Goal: Information Seeking & Learning: Check status

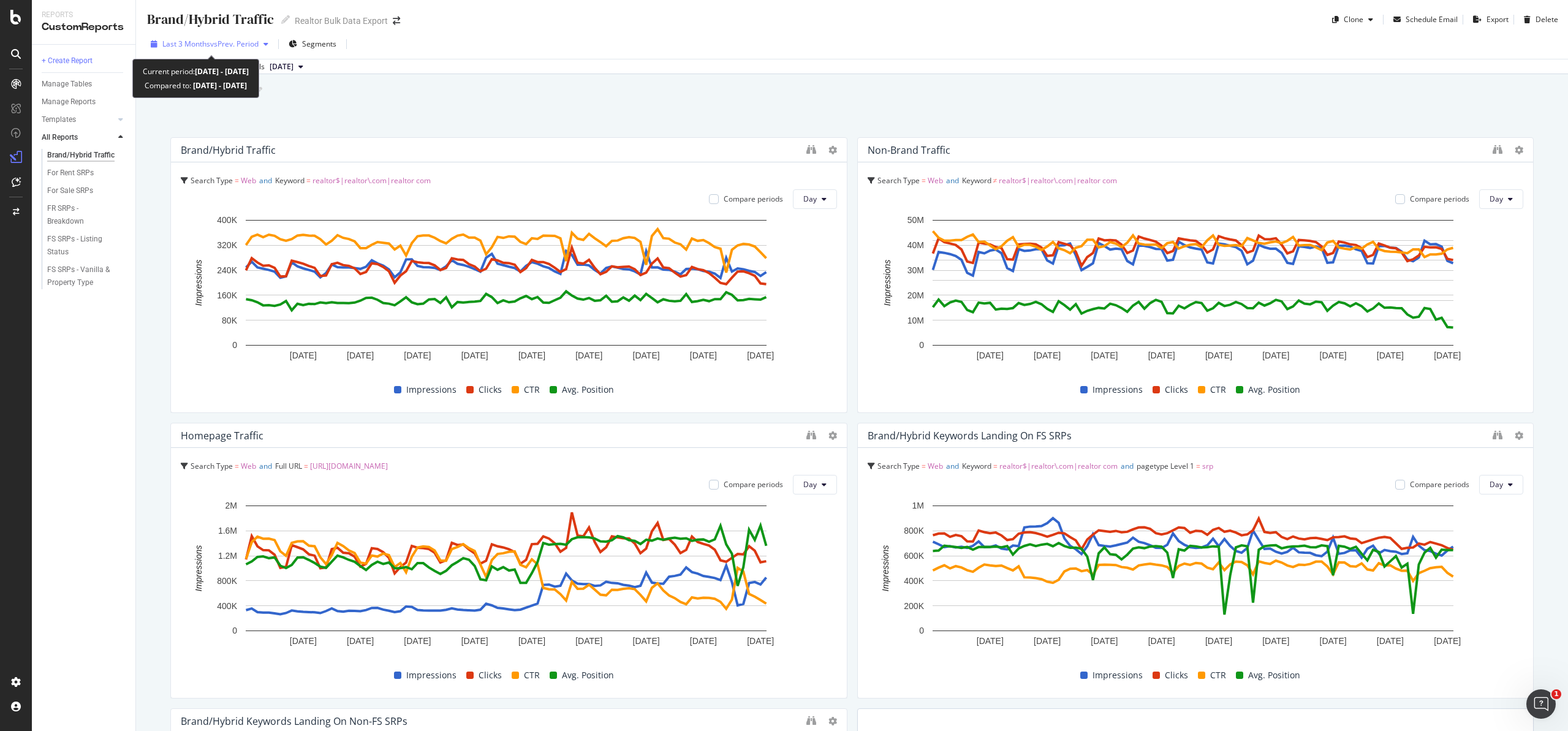
click at [224, 45] on span "vs Prev. Period" at bounding box center [235, 44] width 49 height 11
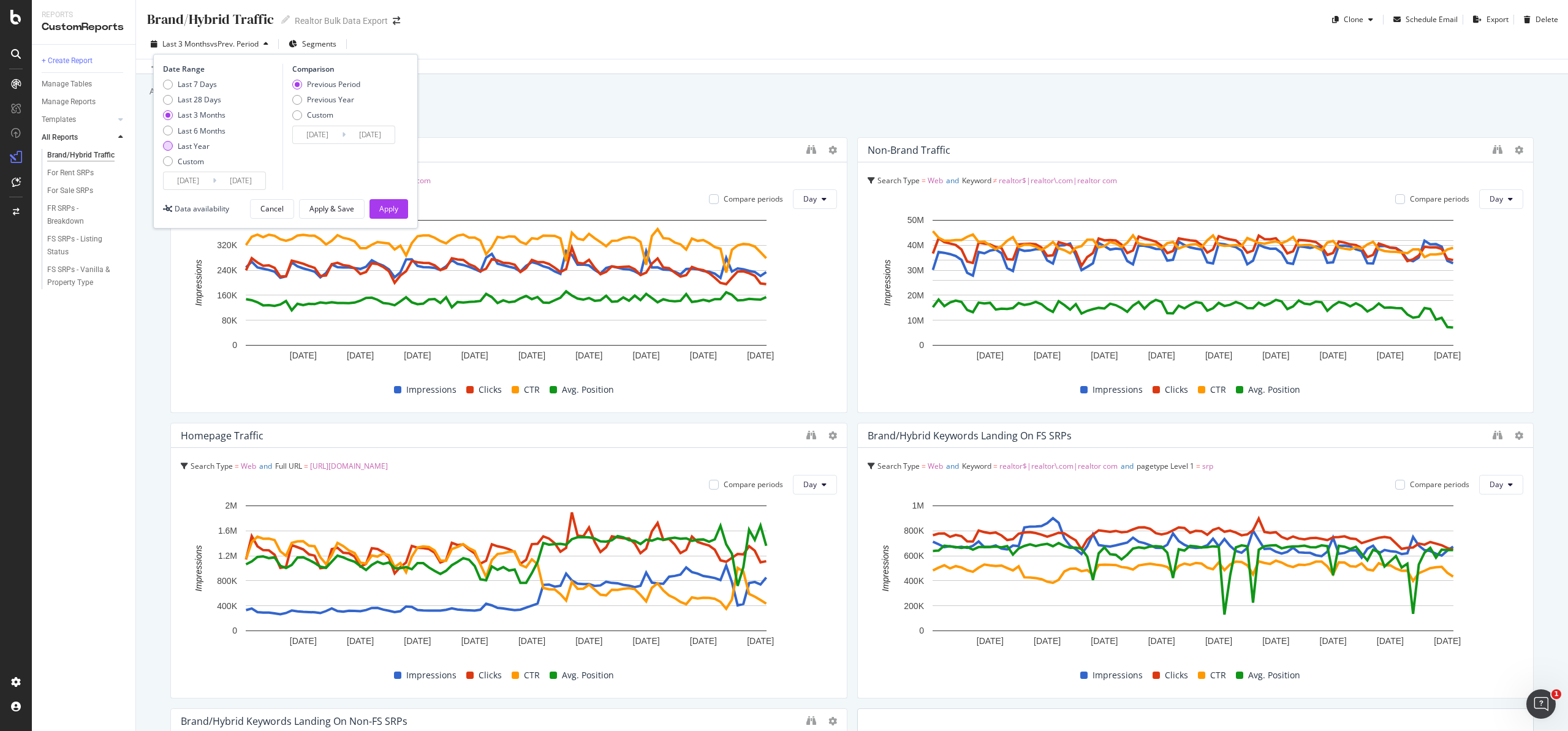
click at [167, 146] on div "Last Year" at bounding box center [168, 146] width 10 height 10
type input "[DATE]"
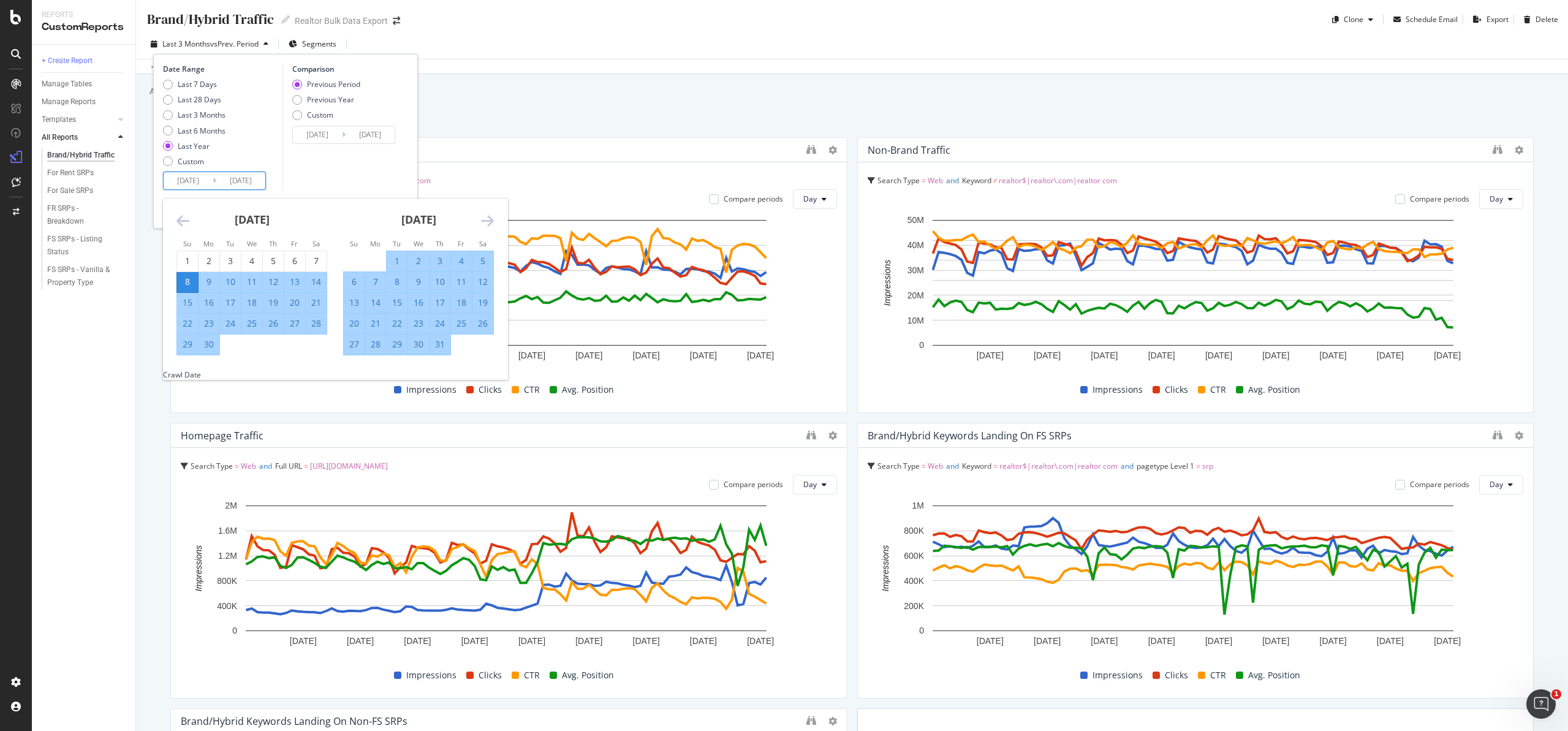
click at [188, 176] on input "[DATE]" at bounding box center [188, 181] width 49 height 17
click at [185, 216] on icon "Move backward to switch to the previous month." at bounding box center [182, 220] width 13 height 14
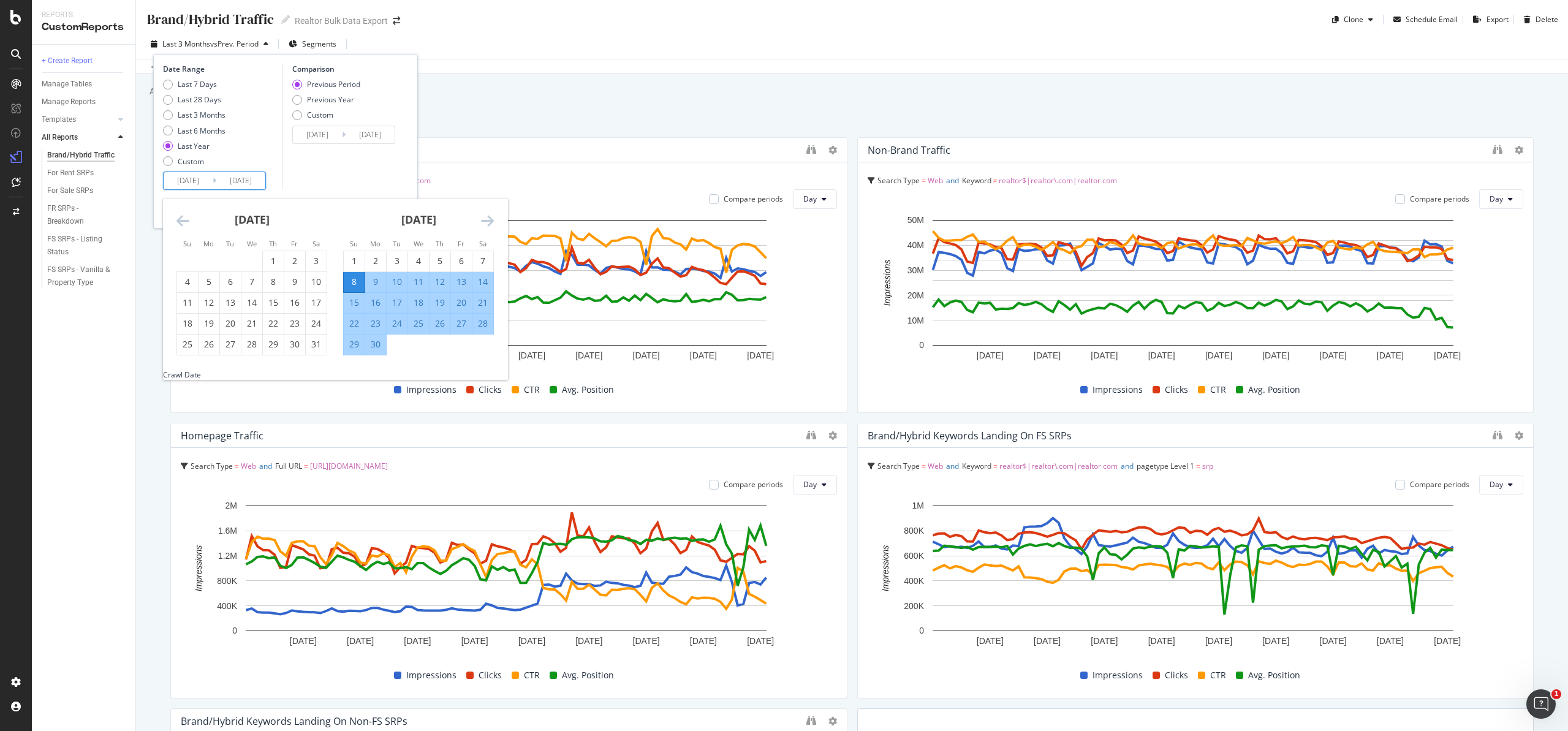
click at [185, 216] on icon "Move backward to switch to the previous month." at bounding box center [182, 220] width 13 height 14
click at [218, 263] on div "1" at bounding box center [208, 261] width 21 height 12
type input "[DATE]"
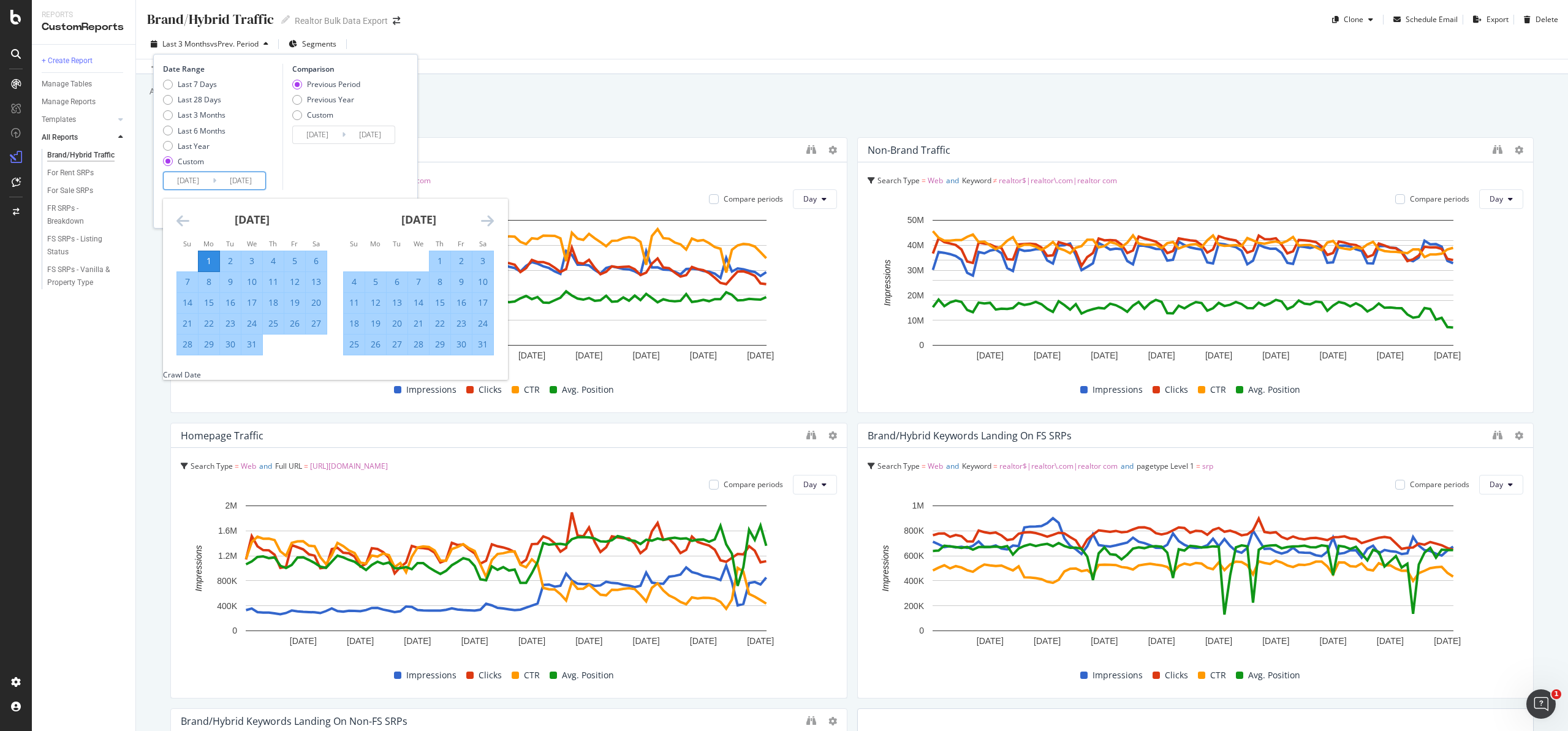
click at [311, 182] on div "Comparison Previous Period Previous Year Custom [DATE] Navigate forward to inte…" at bounding box center [340, 127] width 116 height 126
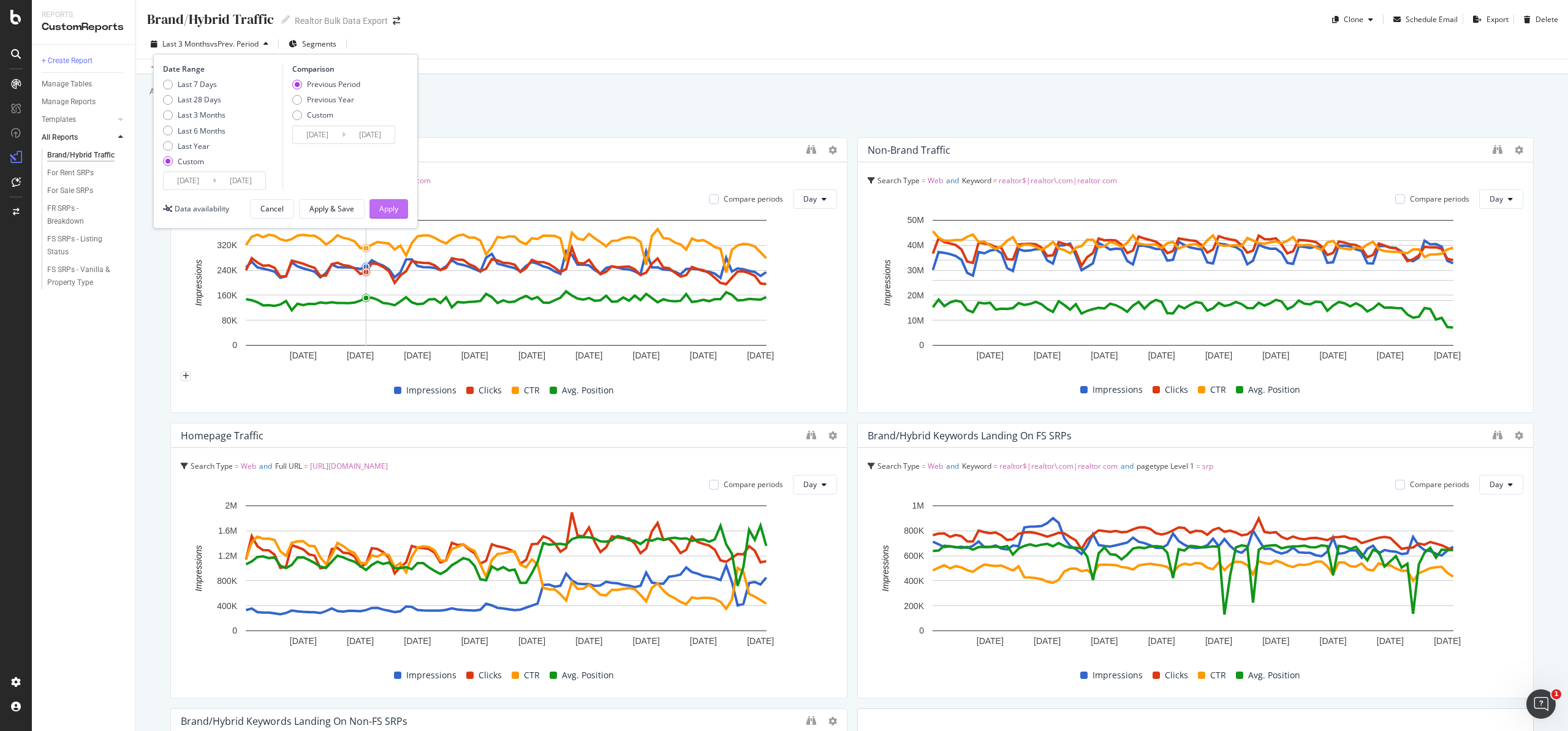
click at [379, 215] on div "Apply" at bounding box center [388, 209] width 19 height 18
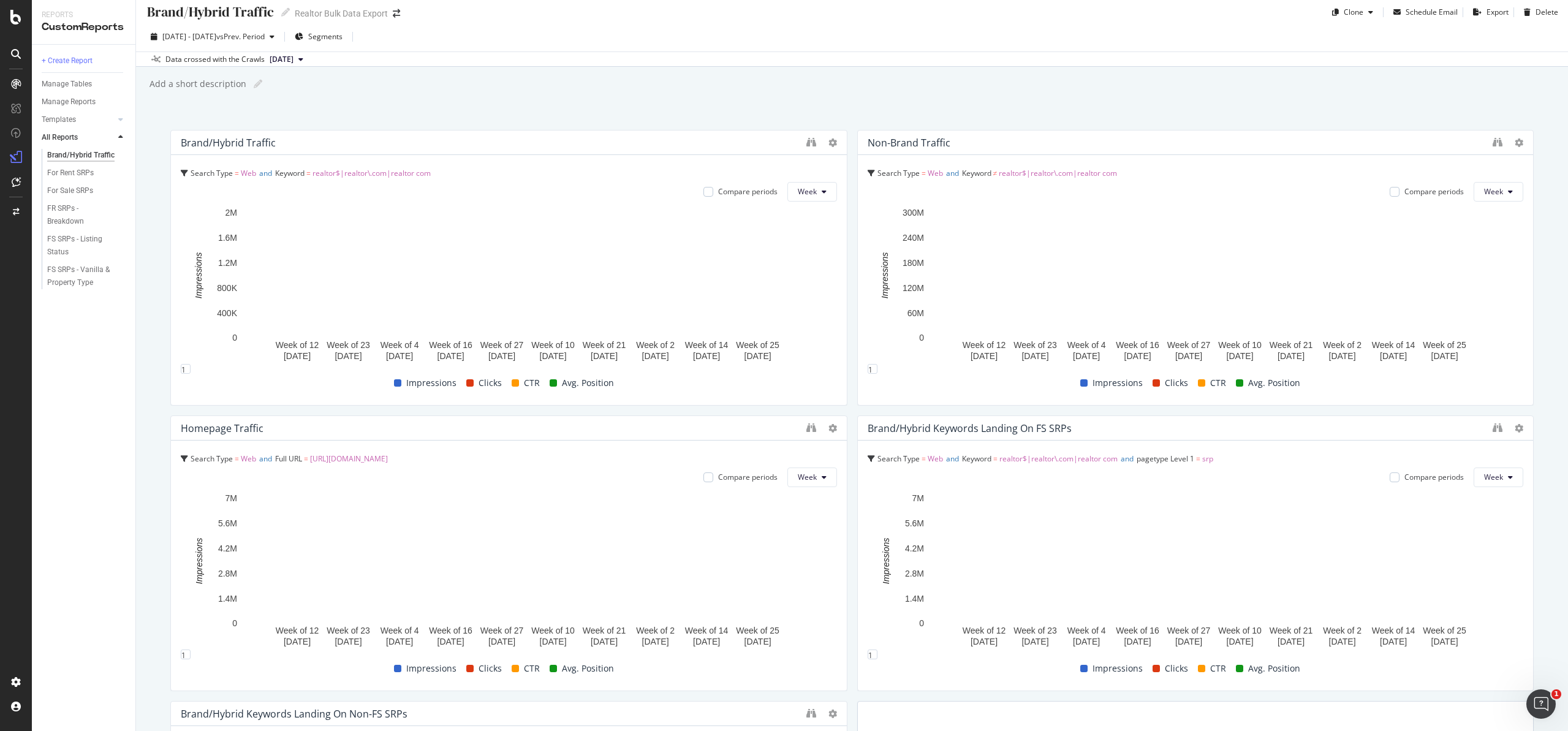
scroll to position [10, 0]
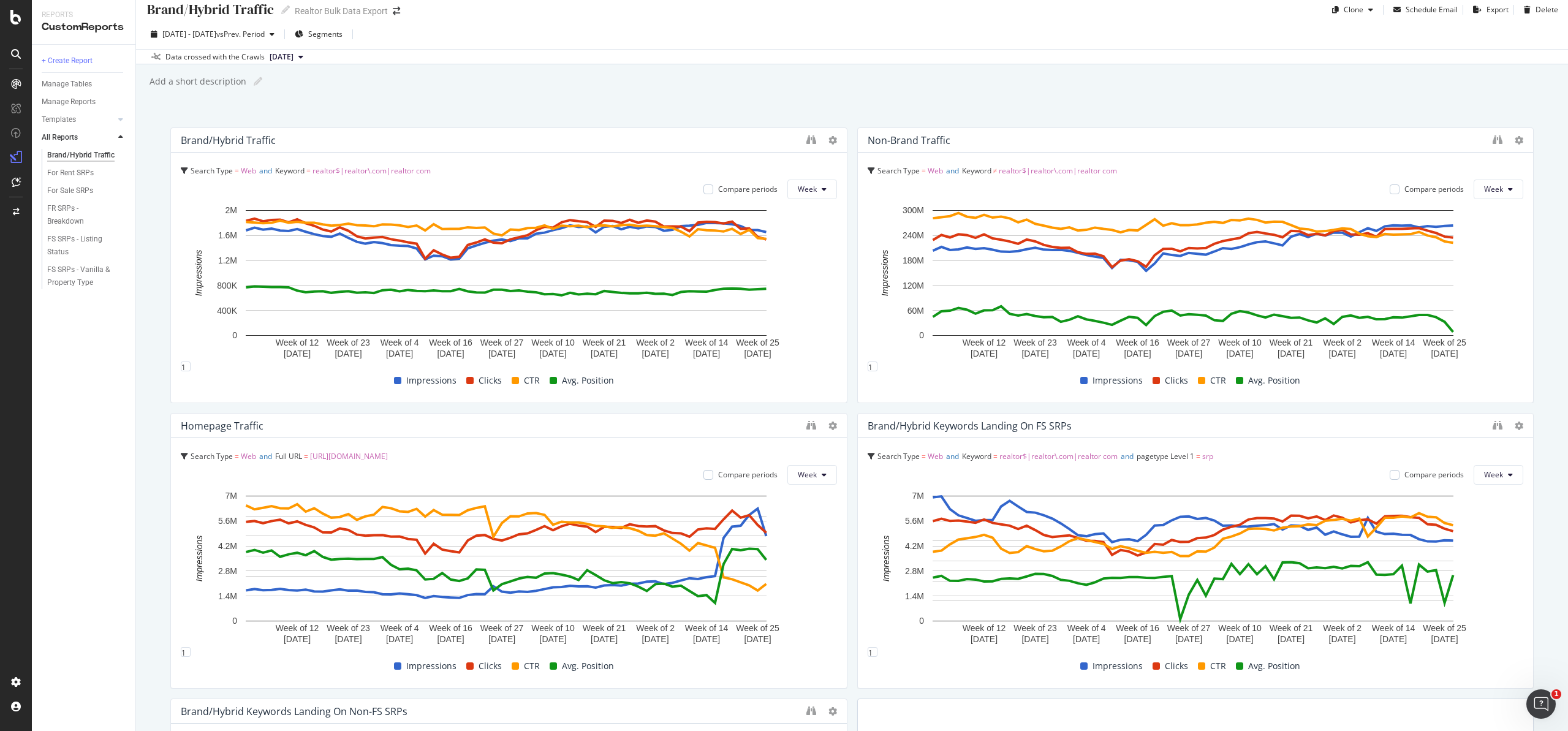
click at [1049, 69] on div "Brand/Hybrid Traffic Brand/Hybrid Traffic Realtor Bulk Data Export Clone Schedu…" at bounding box center [852, 366] width 1432 height 731
click at [804, 187] on span "Week" at bounding box center [807, 189] width 19 height 11
drag, startPoint x: 811, startPoint y: 247, endPoint x: 811, endPoint y: 258, distance: 11.0
click at [811, 258] on div "Month" at bounding box center [805, 257] width 42 height 23
click at [810, 258] on span "Month" at bounding box center [805, 259] width 22 height 11
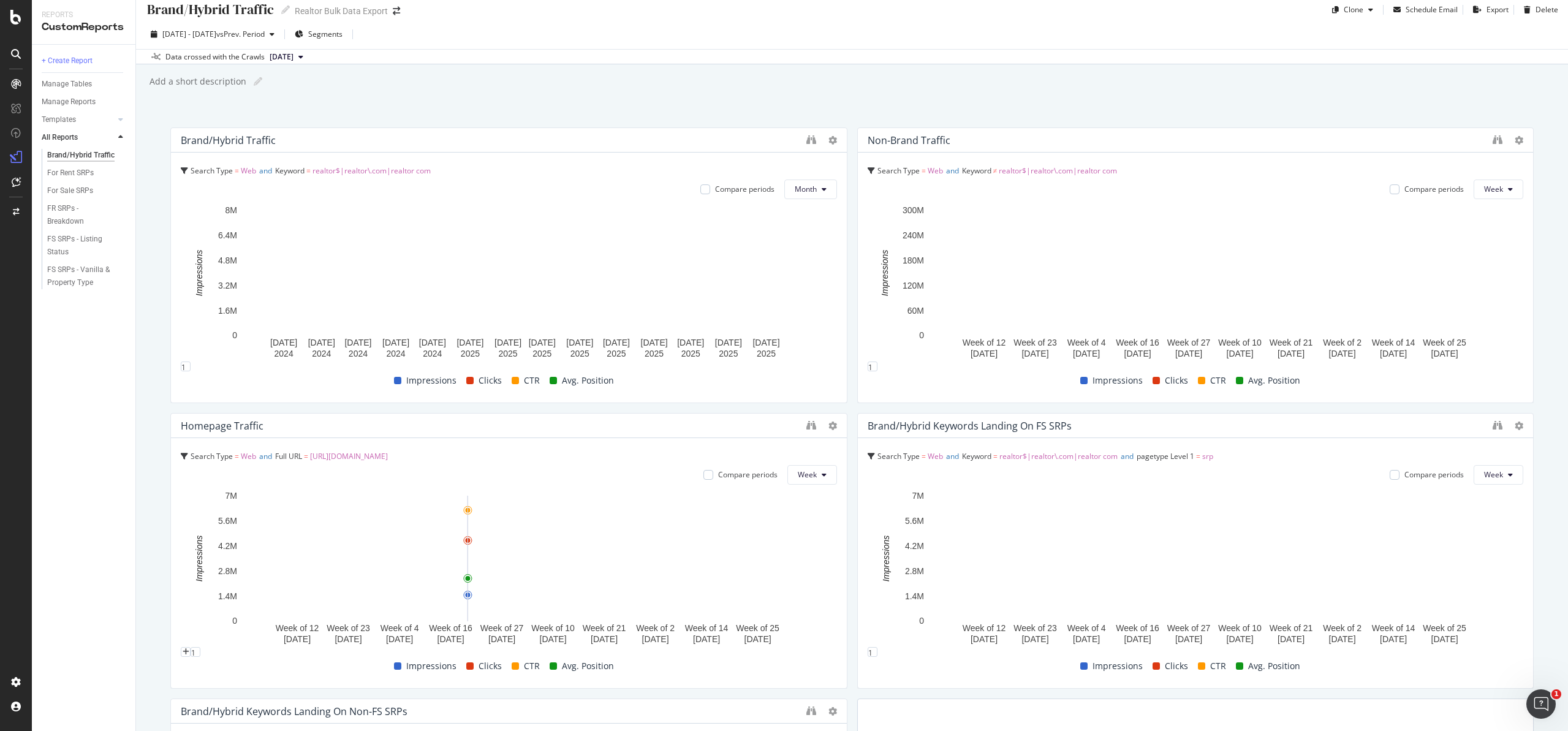
scroll to position [12, 0]
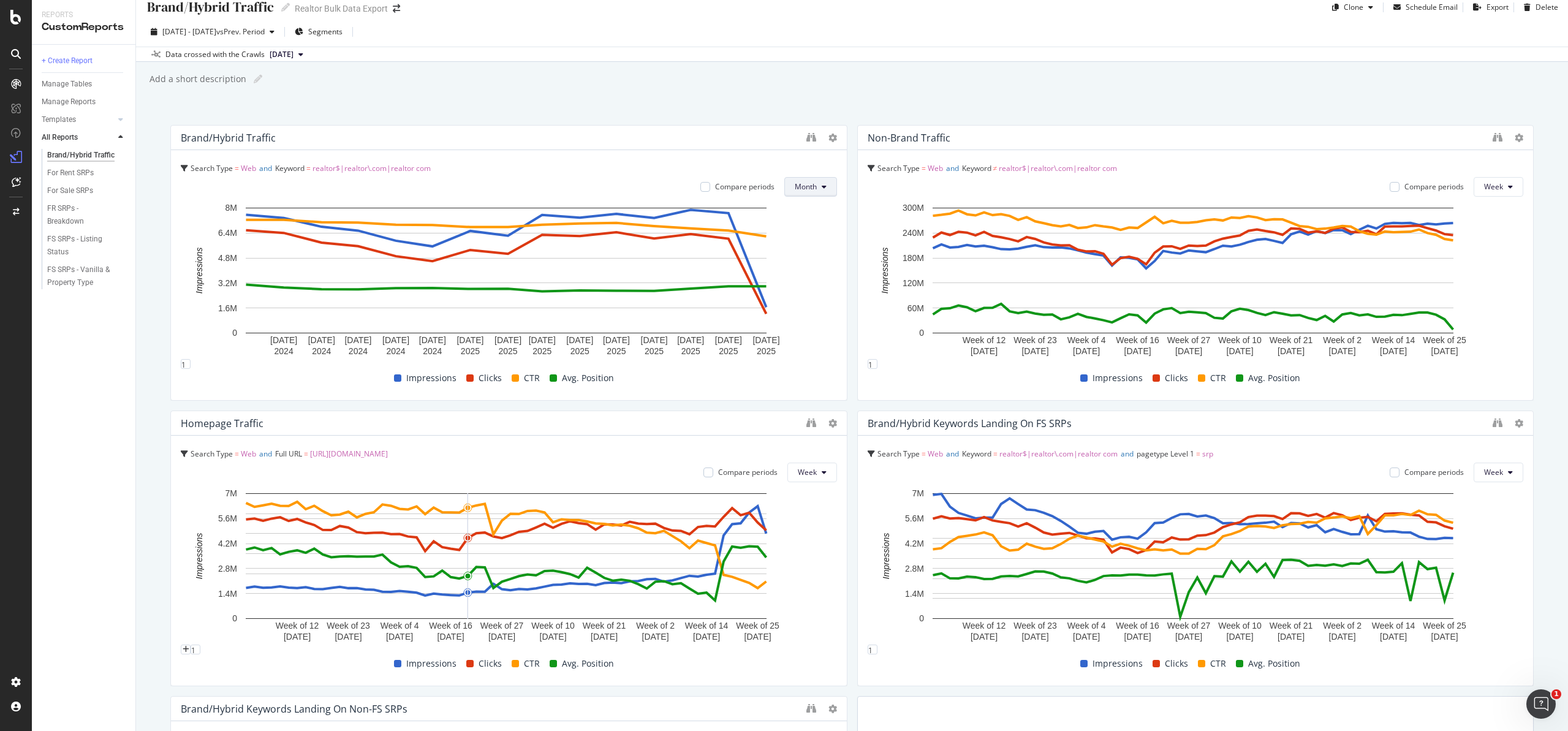
click at [795, 189] on span "Month" at bounding box center [805, 187] width 22 height 11
click at [804, 232] on span "Week" at bounding box center [801, 234] width 24 height 11
